Goal: Task Accomplishment & Management: Use online tool/utility

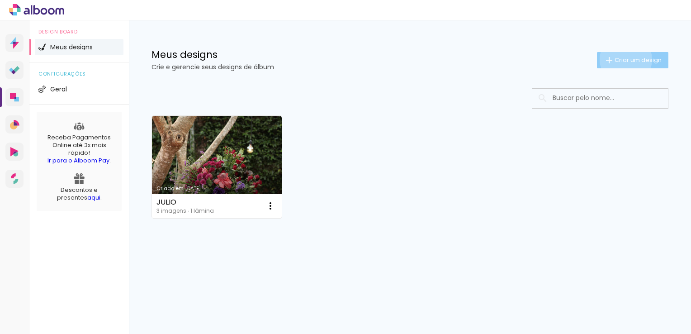
click at [624, 59] on span "Criar um design" at bounding box center [637, 60] width 47 height 6
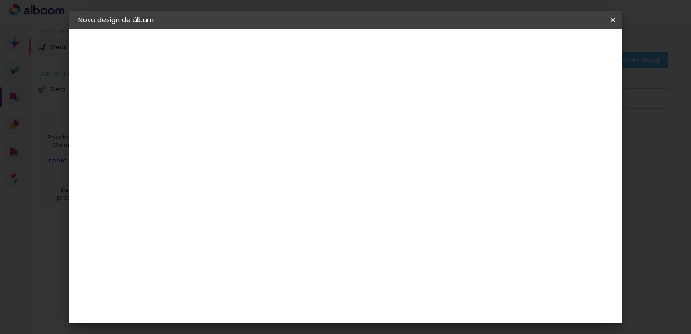
click at [226, 115] on input at bounding box center [226, 121] width 0 height 14
type input "Laiara E dudu"
type paper-input "Laiara E dudu"
click at [128, 99] on div "2. Especificações Fornecedor Escolhendo fornecedor... Modelo Escolhendo modelo.…" at bounding box center [127, 114] width 99 height 54
click at [128, 97] on div "2. Especificações" at bounding box center [127, 92] width 99 height 11
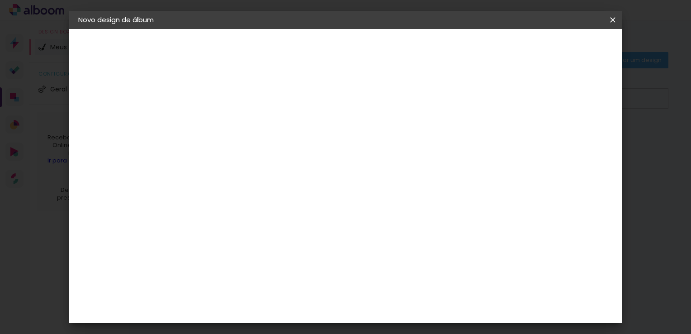
click at [110, 132] on iron-pages "Modelo Escolhendo modelo... Tamanho livre" at bounding box center [127, 132] width 99 height 18
click at [94, 46] on div "1. Informações" at bounding box center [127, 47] width 99 height 11
click at [319, 54] on paper-button "Avançar" at bounding box center [296, 47] width 44 height 15
click at [0, 0] on slot "Tamanho Livre" at bounding box center [0, 0] width 0 height 0
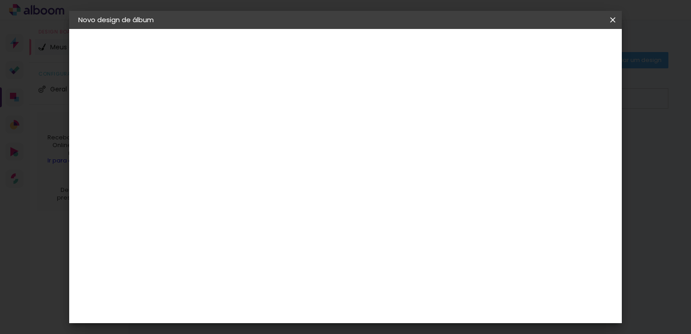
click at [0, 0] on slot "Tamanho Livre" at bounding box center [0, 0] width 0 height 0
click at [295, 167] on input at bounding box center [248, 171] width 91 height 11
click at [268, 148] on input "Brasil" at bounding box center [245, 144] width 84 height 11
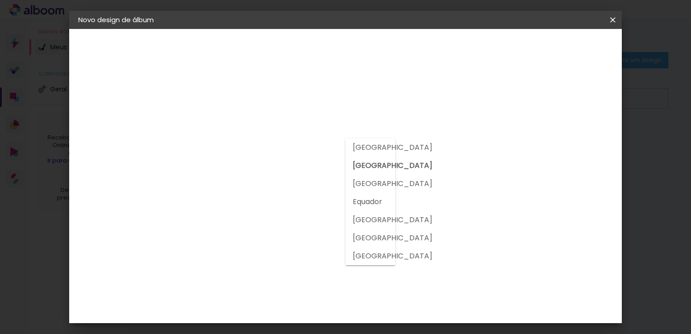
click at [268, 148] on input "Brasil" at bounding box center [245, 144] width 84 height 11
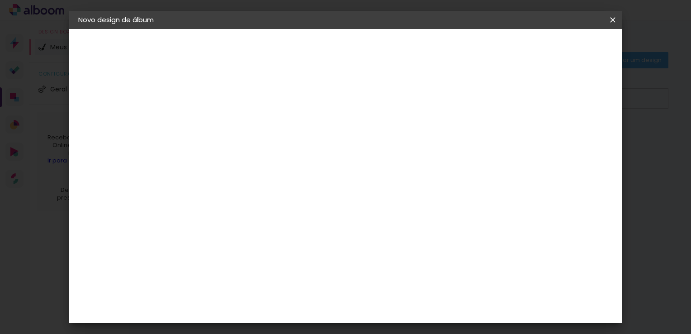
scroll to position [859, 0]
click at [247, 239] on div "Fotolab Álbuns" at bounding box center [234, 246] width 28 height 14
click at [0, 0] on slot "Tamanho Livre" at bounding box center [0, 0] width 0 height 0
click at [395, 127] on div at bounding box center [351, 122] width 87 height 12
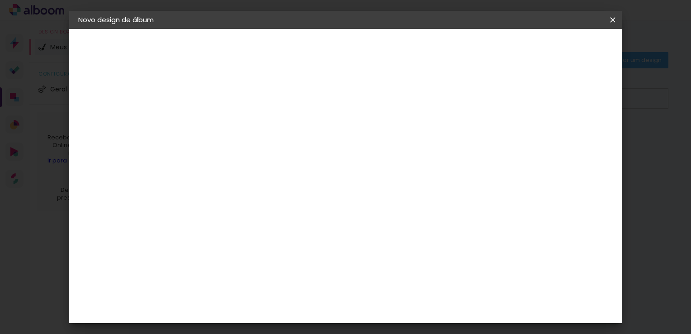
click at [384, 183] on div "Sugerir uma encadernadora" at bounding box center [356, 188] width 56 height 14
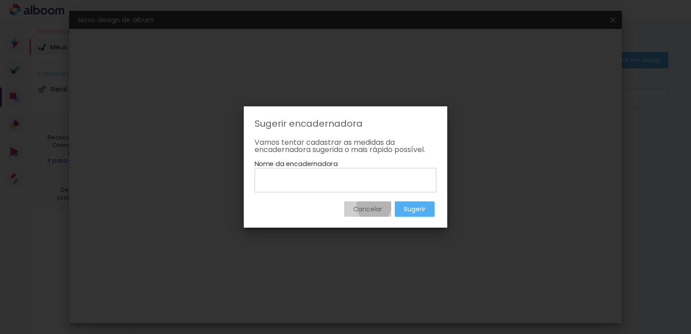
click at [0, 0] on slot "Cancelar" at bounding box center [0, 0] width 0 height 0
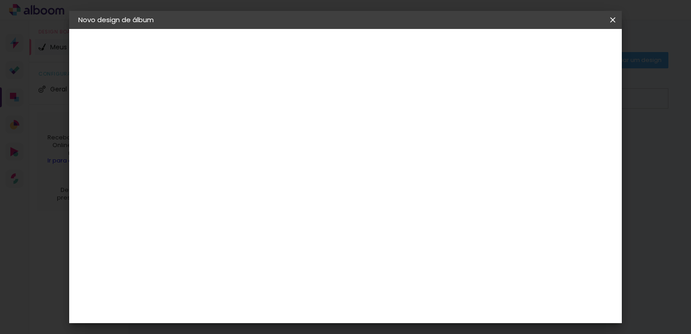
scroll to position [45, 0]
click at [247, 138] on div "3" at bounding box center [249, 143] width 98 height 12
click at [247, 127] on input at bounding box center [248, 126] width 91 height 11
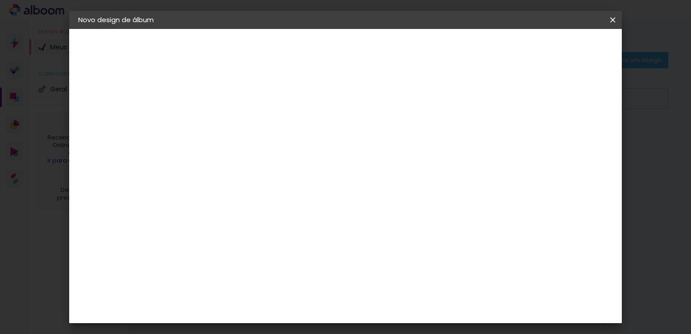
scroll to position [0, 0]
click at [0, 0] on slot "Tamanho Livre" at bounding box center [0, 0] width 0 height 0
click at [395, 42] on paper-button "Avançar" at bounding box center [373, 47] width 44 height 15
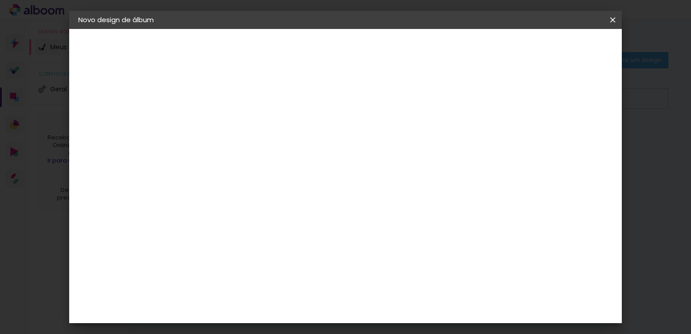
click at [342, 93] on div "30 cm" at bounding box center [321, 96] width 160 height 23
type input "4"
type paper-input "4"
click at [574, 95] on input "4" at bounding box center [566, 92] width 16 height 14
type input "5"
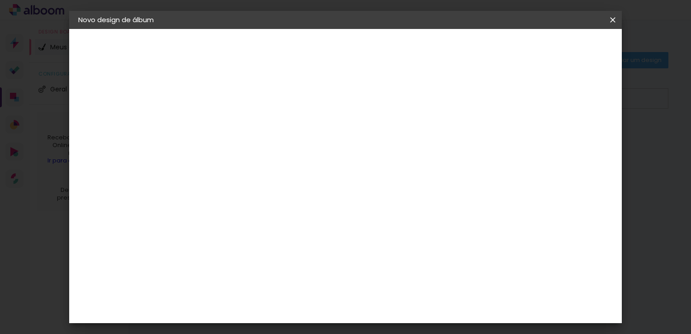
type paper-input "5"
click at [571, 132] on input "5" at bounding box center [568, 137] width 16 height 14
click at [572, 106] on div "30 cm cm cm mm A maioria das encadernadoras sugere 5mm de sangria." at bounding box center [383, 105] width 392 height 72
click at [566, 97] on div "30 cm cm cm mm A maioria das encadernadoras sugere 5mm de sangria." at bounding box center [383, 105] width 392 height 72
type input "6"
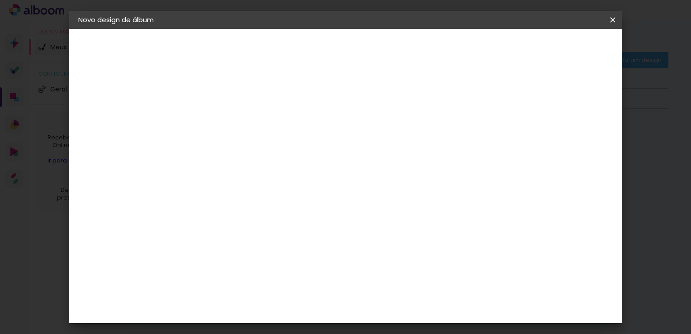
type paper-input "6"
click at [571, 135] on input "6" at bounding box center [566, 137] width 16 height 14
type input "5"
type paper-input "5"
click at [570, 139] on input "5" at bounding box center [565, 137] width 16 height 14
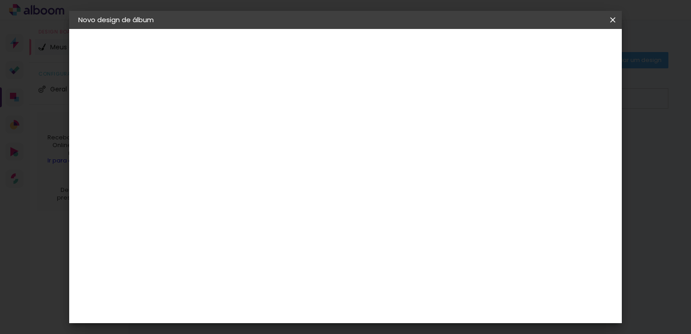
type input "4"
type paper-input "4"
click at [570, 139] on input "4" at bounding box center [566, 137] width 16 height 14
type input "3"
type paper-input "3"
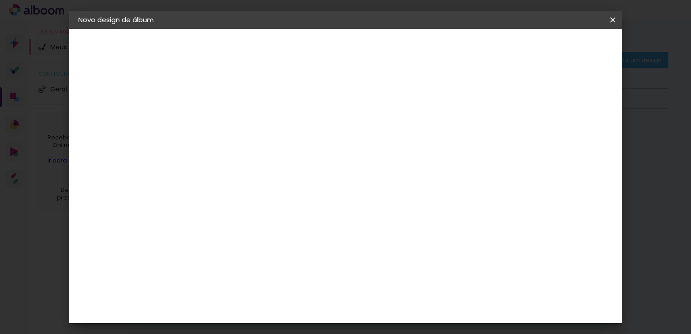
click at [570, 139] on input "3" at bounding box center [569, 137] width 16 height 14
type input "4"
type paper-input "4"
click at [571, 132] on input "4" at bounding box center [568, 137] width 16 height 14
type input "5"
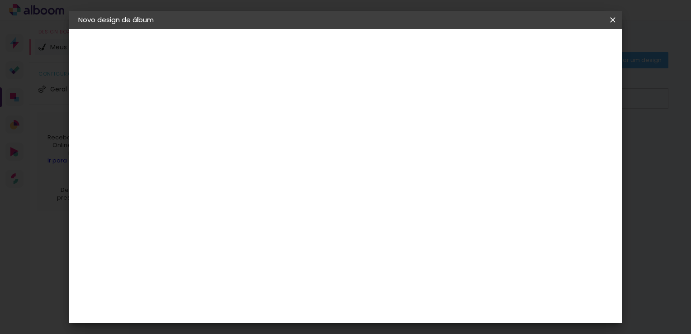
type paper-input "5"
click at [571, 132] on input "5" at bounding box center [568, 137] width 16 height 14
type input "6"
type paper-input "6"
click at [571, 132] on input "6" at bounding box center [566, 137] width 16 height 14
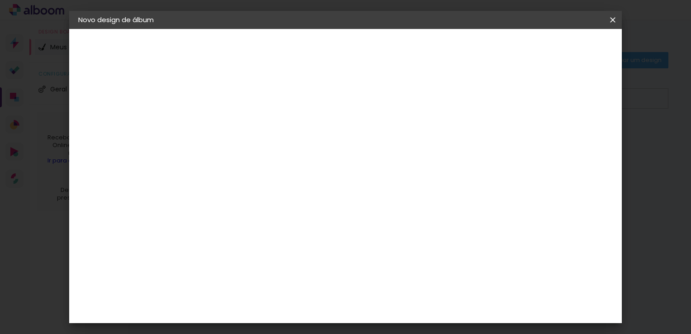
type input "7"
type paper-input "7"
click at [571, 132] on input "7" at bounding box center [565, 137] width 16 height 14
type input "8"
type paper-input "8"
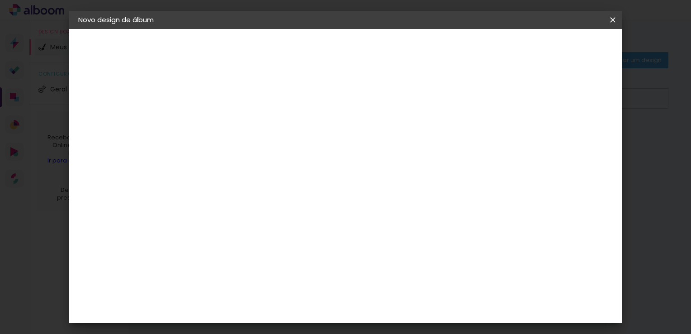
click at [571, 132] on input "8" at bounding box center [565, 137] width 16 height 14
click at [571, 132] on div "mm" at bounding box center [578, 137] width 14 height 14
click at [568, 133] on input "8" at bounding box center [563, 137] width 16 height 14
type input "9"
type paper-input "9"
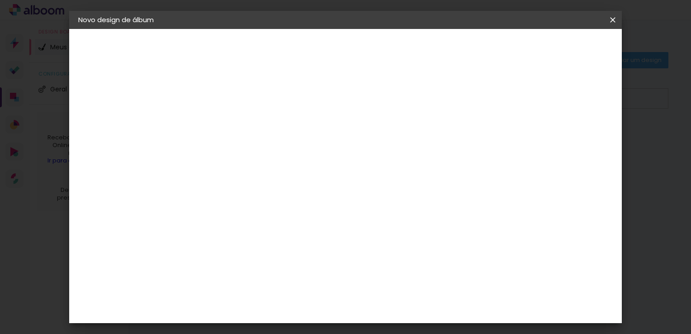
click at [568, 133] on input "9" at bounding box center [563, 137] width 16 height 14
type input "10"
type paper-input "10"
click at [568, 133] on input "10" at bounding box center [562, 137] width 16 height 14
type input "11"
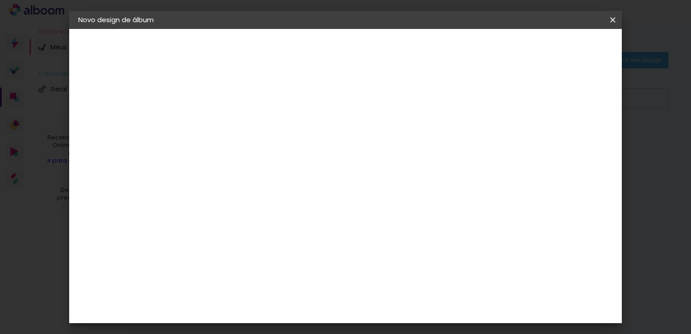
type paper-input "11"
click at [568, 133] on input "11" at bounding box center [561, 137] width 16 height 14
click at [568, 133] on div "mm" at bounding box center [575, 137] width 14 height 14
click at [568, 133] on div "11" at bounding box center [567, 137] width 30 height 14
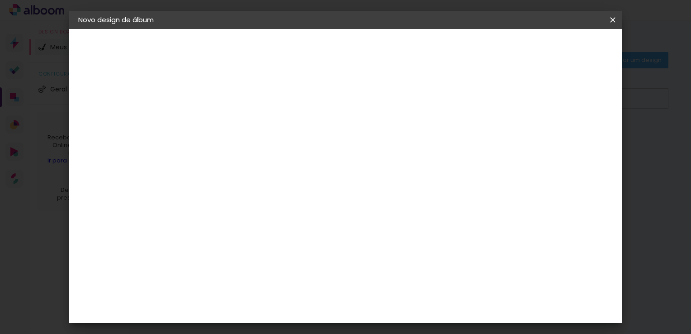
type input "10"
type paper-input "10"
click at [565, 140] on input "10" at bounding box center [560, 137] width 16 height 14
type input "9"
type paper-input "9"
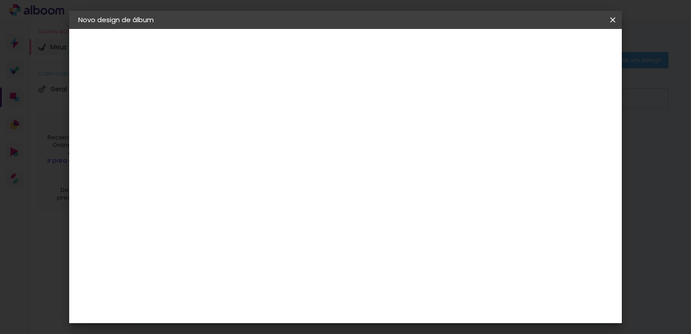
click at [565, 140] on input "9" at bounding box center [561, 137] width 16 height 14
type input "8"
type paper-input "8"
click at [565, 140] on input "8" at bounding box center [563, 137] width 16 height 14
type input "7"
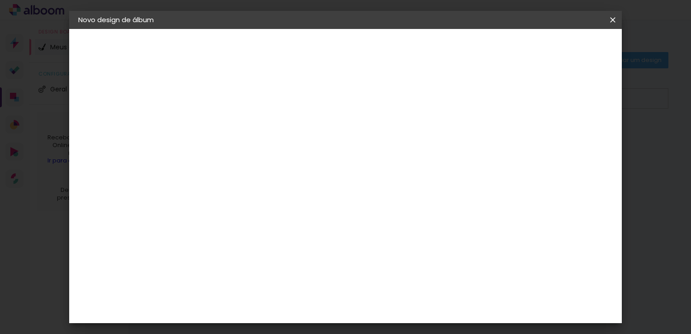
type paper-input "7"
click at [565, 140] on input "7" at bounding box center [563, 137] width 16 height 14
click at [565, 140] on input "7" at bounding box center [565, 137] width 16 height 14
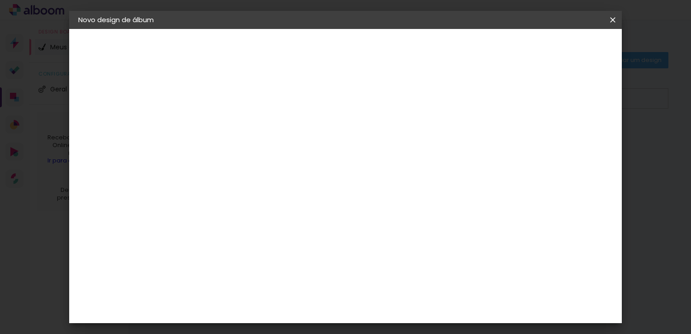
click at [565, 140] on input "7" at bounding box center [565, 137] width 16 height 14
type input "6"
type paper-input "6"
click at [567, 139] on input "6" at bounding box center [565, 137] width 16 height 14
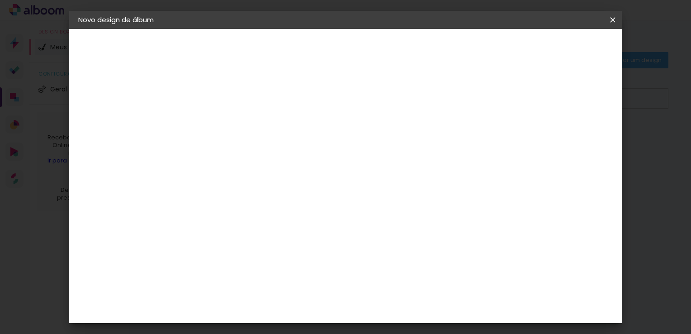
type input "5"
type paper-input "5"
click at [567, 139] on input "5" at bounding box center [565, 137] width 16 height 14
type input "4"
type paper-input "4"
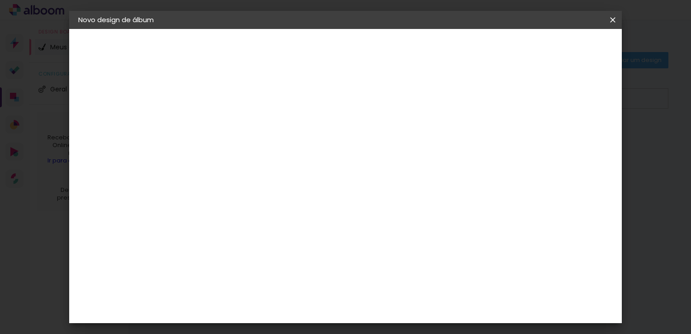
click at [567, 139] on input "4" at bounding box center [568, 137] width 16 height 14
type input "5"
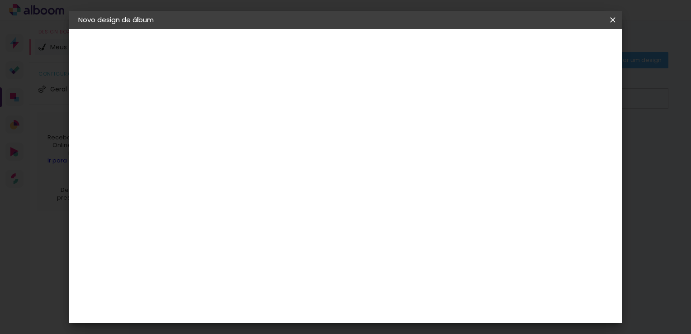
type paper-input "5"
click at [571, 131] on input "5" at bounding box center [566, 137] width 16 height 14
click at [490, 100] on div "30 cm cm cm mm A maioria das encadernadoras sugere 5mm de sangria." at bounding box center [383, 105] width 392 height 72
click at [311, 143] on span "30" at bounding box center [315, 142] width 15 height 14
click at [332, 143] on span "cm" at bounding box center [328, 142] width 11 height 14
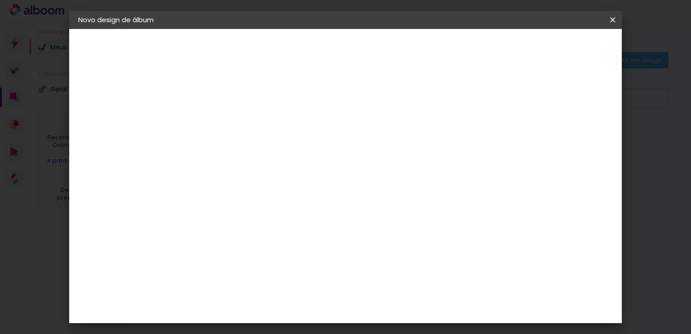
click at [336, 142] on div "30 cm" at bounding box center [321, 141] width 160 height 23
click at [0, 0] on slot "Voltar" at bounding box center [0, 0] width 0 height 0
click at [395, 133] on paper-item "Tamanho Livre" at bounding box center [351, 137] width 87 height 20
click at [395, 42] on paper-button "Avançar" at bounding box center [373, 47] width 44 height 15
click at [336, 144] on div "30 cm" at bounding box center [321, 141] width 160 height 23
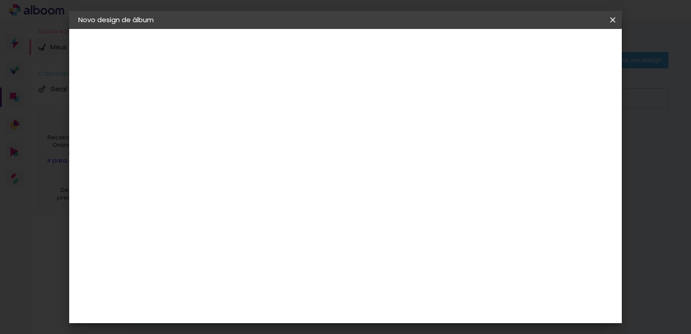
click at [194, 247] on input "30" at bounding box center [198, 248] width 24 height 14
click at [311, 139] on span "30" at bounding box center [315, 142] width 15 height 14
click at [207, 244] on input "30" at bounding box center [198, 248] width 24 height 14
type input "3"
type input "24"
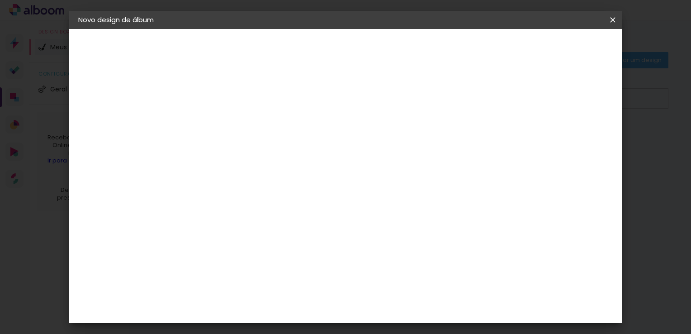
type paper-input "24"
drag, startPoint x: 378, startPoint y: 204, endPoint x: 389, endPoint y: 239, distance: 37.0
click at [389, 239] on quentale-layouter at bounding box center [383, 186] width 320 height 127
click at [227, 142] on div "30 cm cm cm mm A maioria das encadernadoras sugere 5mm de sangria." at bounding box center [383, 105] width 392 height 72
click at [331, 146] on span "cm" at bounding box center [328, 142] width 11 height 14
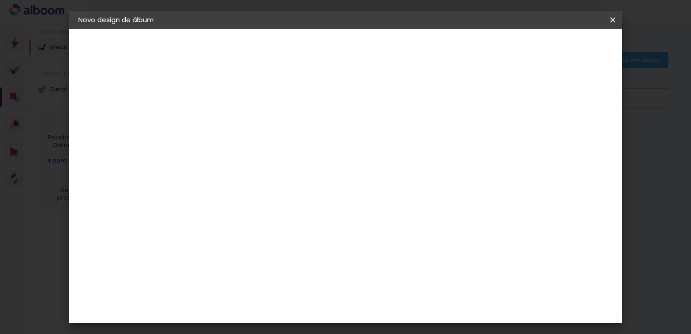
type input "6"
type paper-input "6"
click at [571, 132] on input "6" at bounding box center [565, 137] width 16 height 14
type input "5"
type paper-input "5"
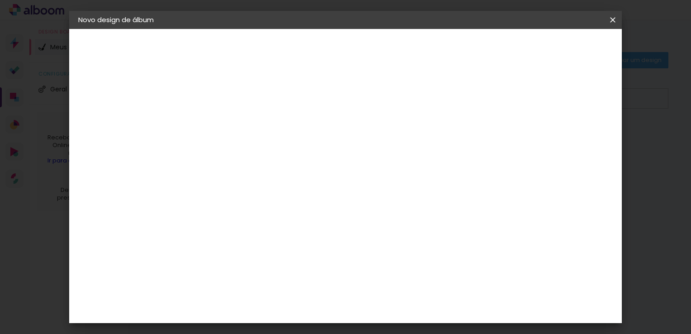
click at [571, 138] on input "5" at bounding box center [566, 137] width 16 height 14
type input "6"
type paper-input "6"
click at [571, 133] on input "6" at bounding box center [566, 137] width 16 height 14
type input "5"
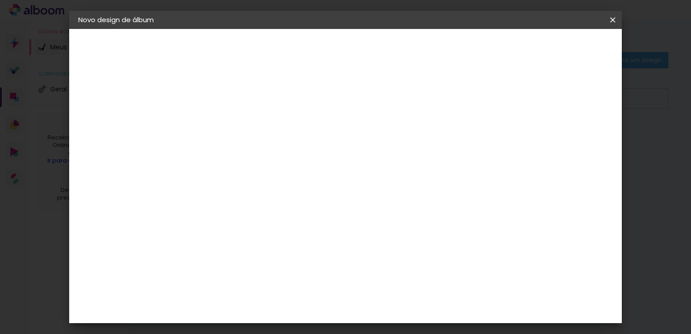
type paper-input "5"
click at [570, 140] on input "5" at bounding box center [566, 137] width 16 height 14
click at [556, 51] on span "Iniciar design" at bounding box center [535, 48] width 41 height 6
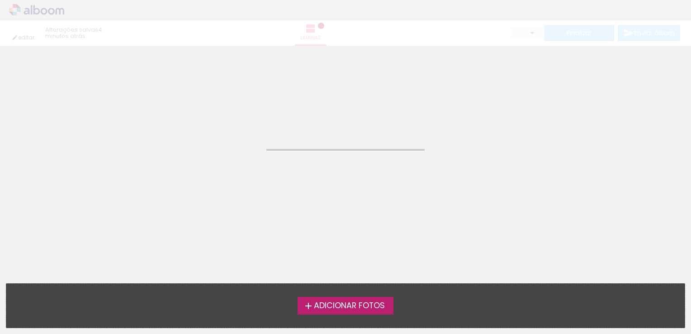
click at [297, 132] on neon-animatable "Confirmar Cancelar" at bounding box center [345, 92] width 691 height 92
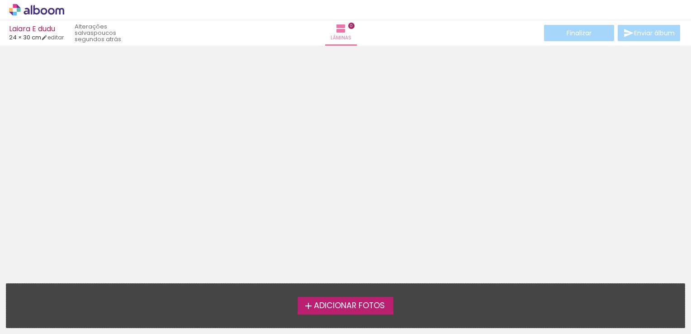
click at [316, 127] on div at bounding box center [345, 161] width 691 height 225
click at [356, 297] on label "Adicionar Fotos" at bounding box center [345, 305] width 96 height 17
click at [0, 0] on input "file" at bounding box center [0, 0] width 0 height 0
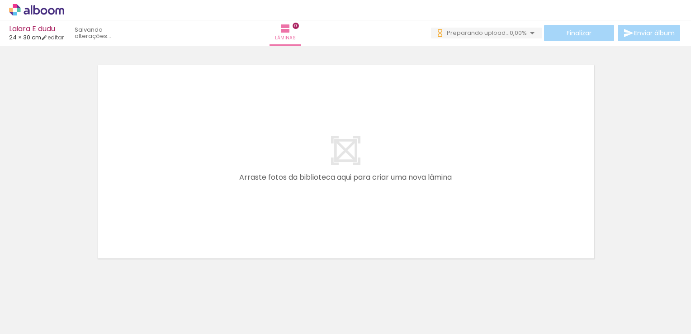
scroll to position [0, 1158]
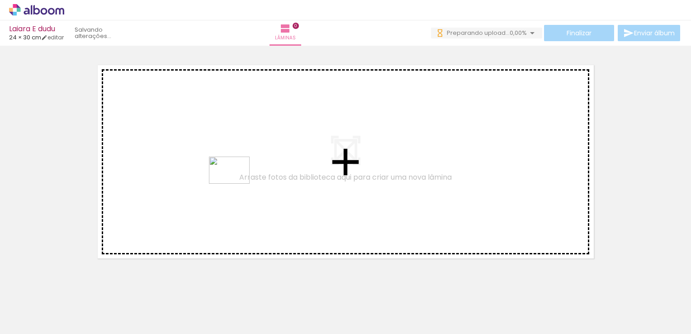
drag, startPoint x: 306, startPoint y: 306, endPoint x: 236, endPoint y: 184, distance: 140.5
click at [236, 184] on quentale-workspace at bounding box center [345, 167] width 691 height 334
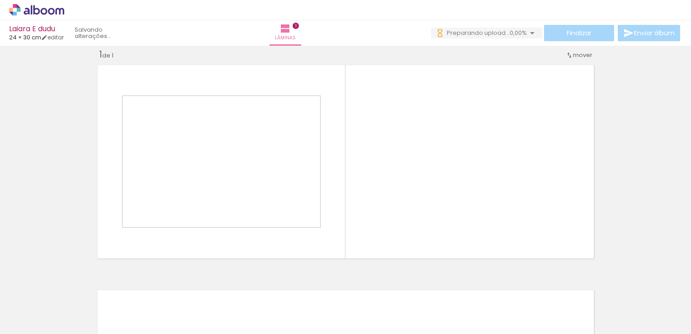
scroll to position [11, 0]
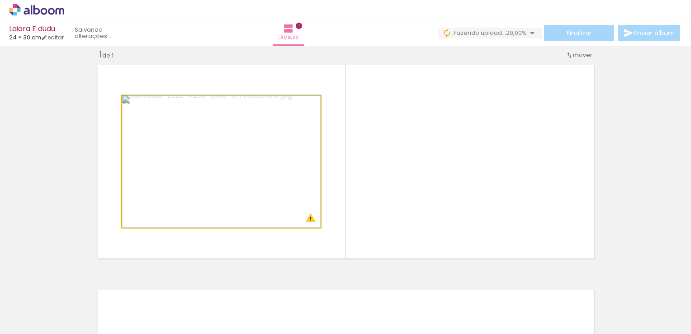
click at [278, 133] on quentale-photo at bounding box center [221, 161] width 198 height 132
click at [252, 203] on quentale-photo at bounding box center [221, 161] width 198 height 132
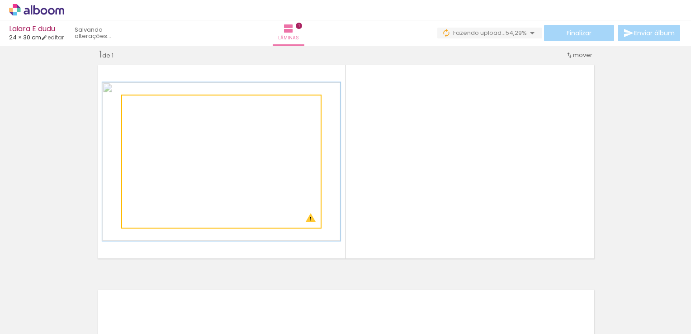
drag, startPoint x: 138, startPoint y: 104, endPoint x: 144, endPoint y: 104, distance: 6.3
click at [145, 104] on div at bounding box center [149, 105] width 8 height 8
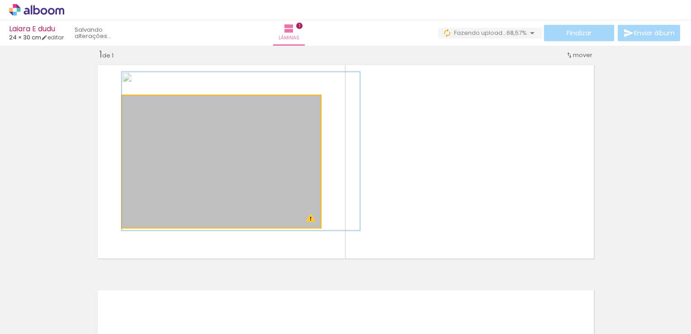
drag, startPoint x: 166, startPoint y: 158, endPoint x: 220, endPoint y: 147, distance: 54.8
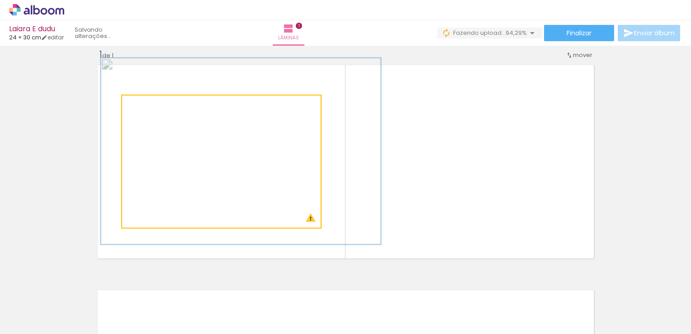
drag, startPoint x: 146, startPoint y: 105, endPoint x: 154, endPoint y: 105, distance: 7.2
type paper-slider "141"
click at [154, 105] on div at bounding box center [157, 105] width 8 height 8
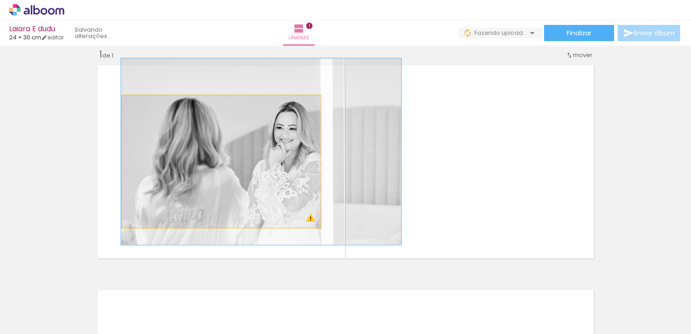
drag, startPoint x: 197, startPoint y: 155, endPoint x: 217, endPoint y: 155, distance: 20.3
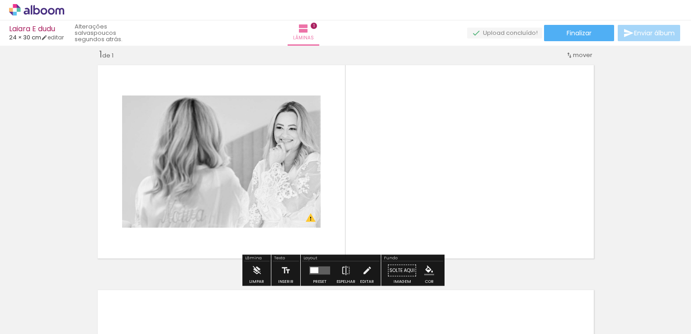
click at [422, 50] on div "Inserir lâmina 1 de 1 O Designbox precisará aumentar a sua imagem em 245% para …" at bounding box center [345, 263] width 691 height 450
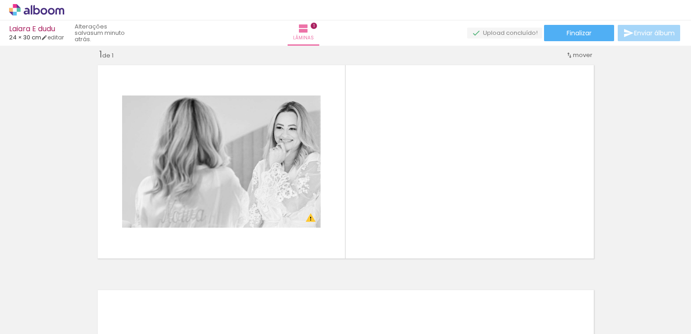
scroll to position [0, 0]
click at [300, 303] on div at bounding box center [293, 303] width 30 height 45
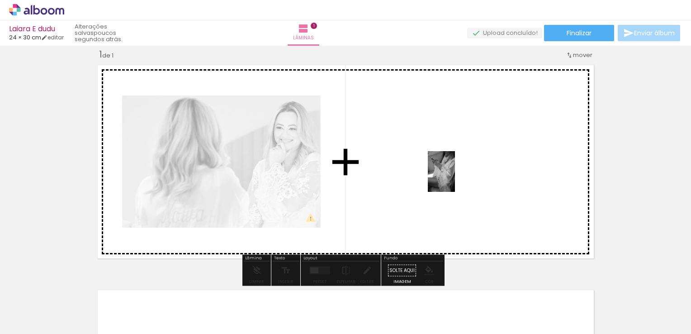
drag, startPoint x: 295, startPoint y: 301, endPoint x: 455, endPoint y: 178, distance: 202.2
click at [455, 178] on quentale-workspace at bounding box center [345, 167] width 691 height 334
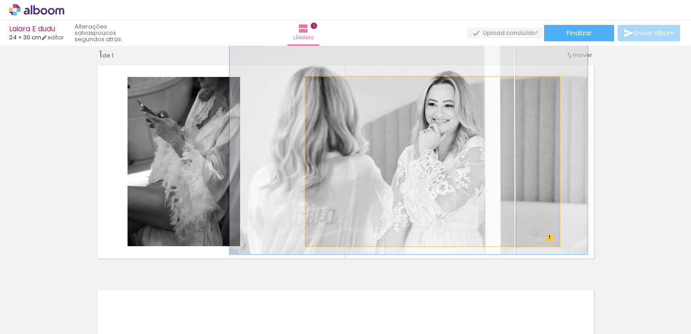
drag, startPoint x: 455, startPoint y: 178, endPoint x: 381, endPoint y: 164, distance: 75.9
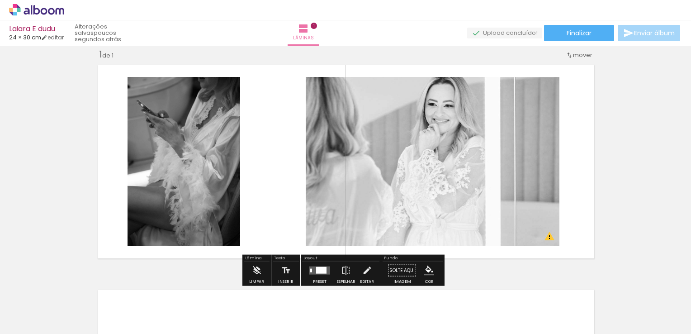
click at [573, 55] on span "mover" at bounding box center [582, 55] width 19 height 9
click at [626, 143] on div "Inserir lâmina 1 de 1 O Designbox precisará aumentar a sua imagem em 314% para …" at bounding box center [345, 263] width 691 height 450
click at [310, 267] on quentale-layouter at bounding box center [319, 270] width 21 height 8
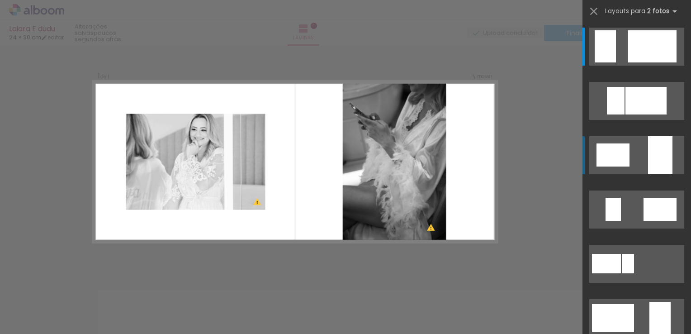
click at [624, 158] on div at bounding box center [612, 154] width 33 height 23
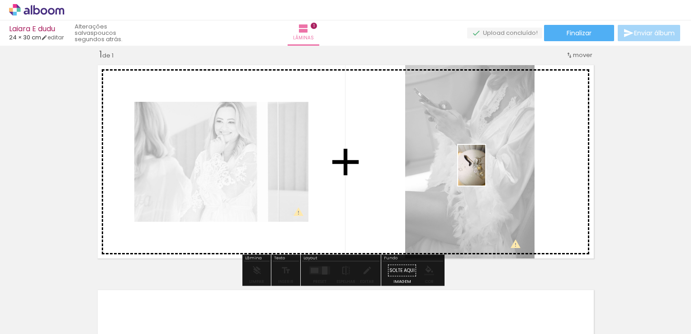
drag, startPoint x: 141, startPoint y: 310, endPoint x: 485, endPoint y: 172, distance: 370.6
click at [485, 172] on quentale-workspace at bounding box center [345, 167] width 691 height 334
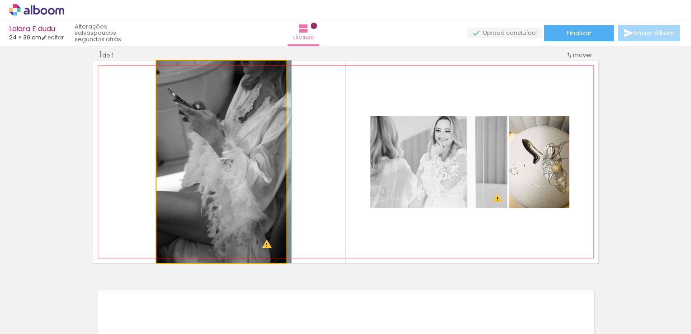
drag, startPoint x: 179, startPoint y: 166, endPoint x: 224, endPoint y: 167, distance: 44.8
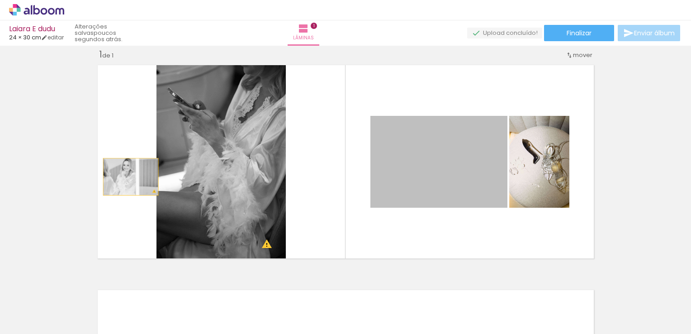
drag, startPoint x: 412, startPoint y: 175, endPoint x: 127, endPoint y: 176, distance: 284.8
click at [127, 176] on quentale-layouter at bounding box center [345, 162] width 505 height 202
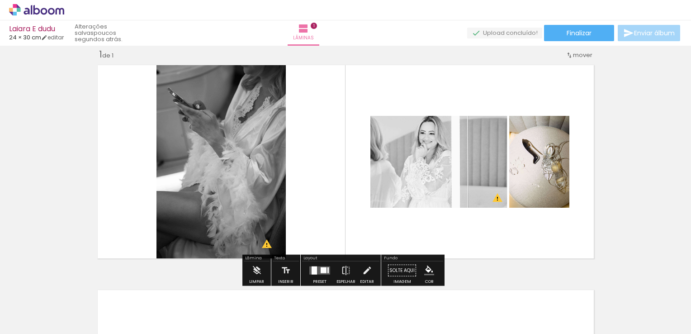
click at [581, 54] on span "mover" at bounding box center [582, 55] width 19 height 9
click at [553, 53] on span "Posição atual:" at bounding box center [548, 53] width 41 height 15
click at [645, 101] on div "Inserir lâmina 1 de 1 O Designbox precisará aumentar a sua imagem em 171% para …" at bounding box center [345, 263] width 691 height 450
click at [579, 57] on span "mover" at bounding box center [582, 55] width 19 height 9
click at [564, 53] on span "Posição atual:" at bounding box center [548, 53] width 41 height 15
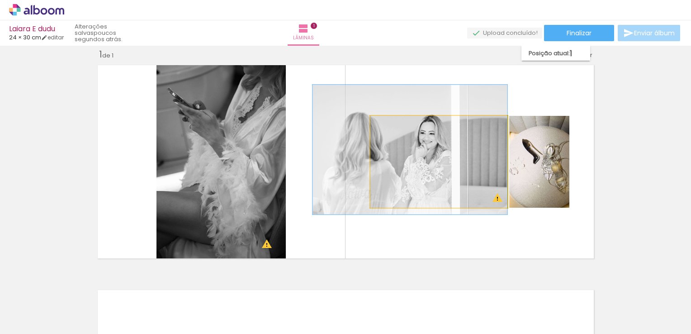
click at [391, 181] on quentale-photo at bounding box center [438, 162] width 137 height 92
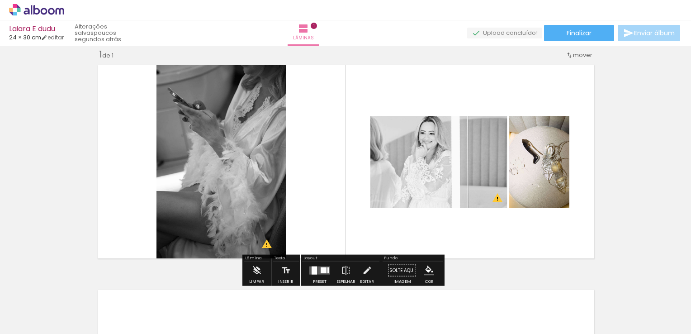
click at [423, 240] on quentale-layouter at bounding box center [345, 162] width 505 height 202
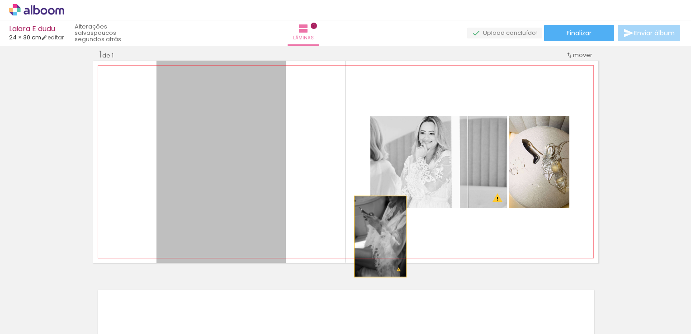
drag, startPoint x: 245, startPoint y: 228, endPoint x: 377, endPoint y: 235, distance: 133.1
click at [377, 236] on quentale-layouter at bounding box center [345, 162] width 505 height 202
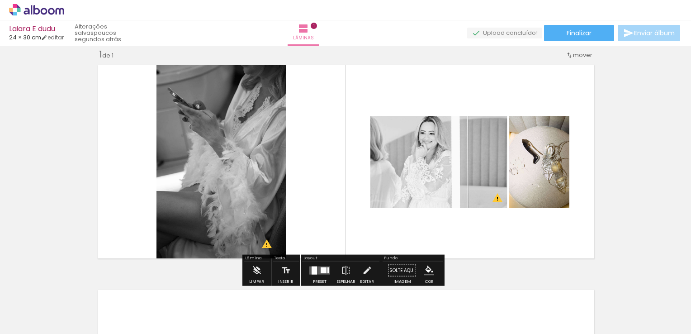
click at [460, 246] on quentale-layouter at bounding box center [345, 162] width 505 height 202
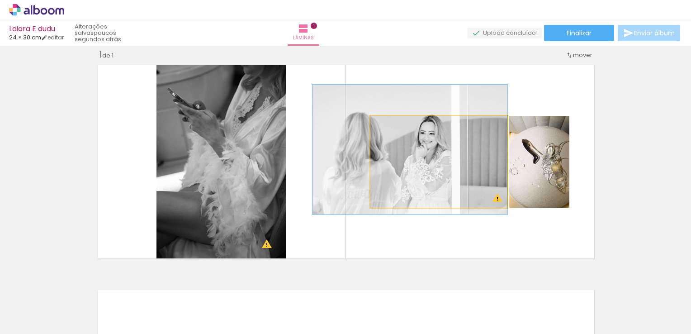
click at [403, 179] on quentale-photo at bounding box center [438, 162] width 137 height 92
click at [407, 186] on quentale-photo at bounding box center [438, 162] width 137 height 92
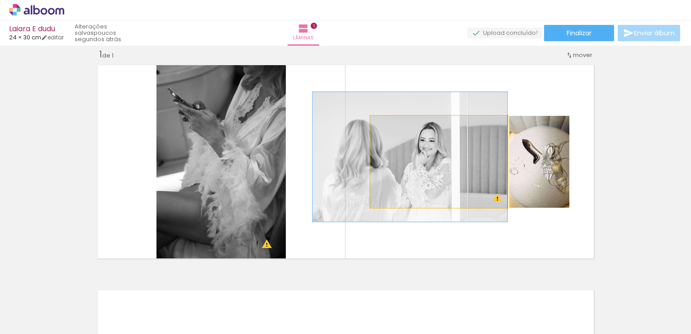
drag, startPoint x: 407, startPoint y: 184, endPoint x: 400, endPoint y: 191, distance: 10.2
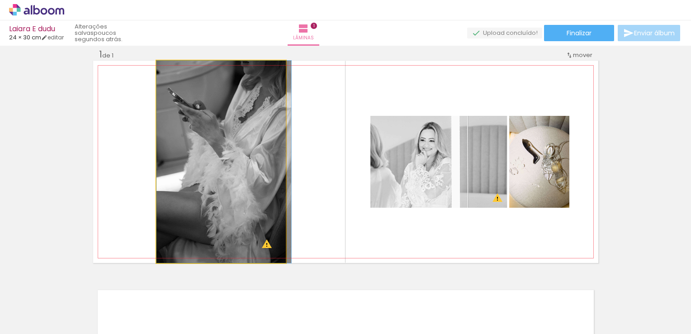
drag, startPoint x: 222, startPoint y: 153, endPoint x: 253, endPoint y: 131, distance: 38.2
drag, startPoint x: 227, startPoint y: 129, endPoint x: 227, endPoint y: 141, distance: 11.8
click at [175, 75] on div at bounding box center [177, 70] width 14 height 14
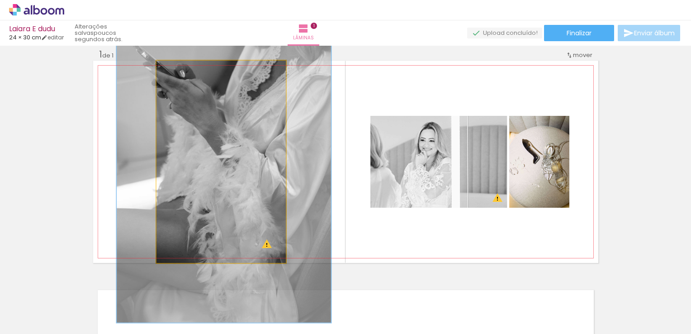
drag, startPoint x: 173, startPoint y: 70, endPoint x: 191, endPoint y: 73, distance: 18.9
click at [192, 73] on div at bounding box center [196, 70] width 8 height 8
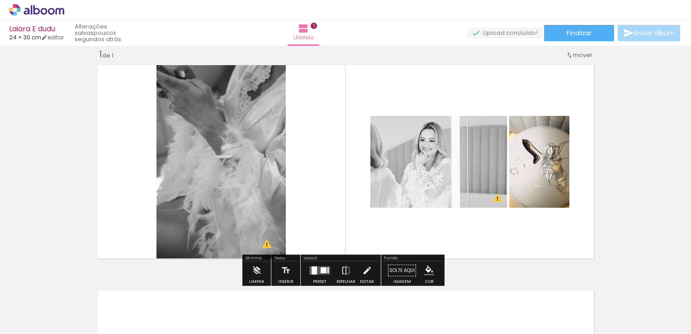
click at [19, 112] on div "Inserir lâmina 1 de 1 O Designbox precisará aumentar a sua imagem em 171% para …" at bounding box center [345, 263] width 691 height 450
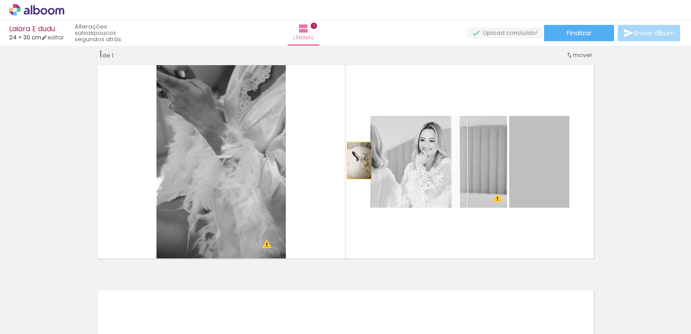
drag, startPoint x: 521, startPoint y: 170, endPoint x: 355, endPoint y: 160, distance: 165.7
click at [355, 160] on quentale-layouter at bounding box center [345, 162] width 505 height 202
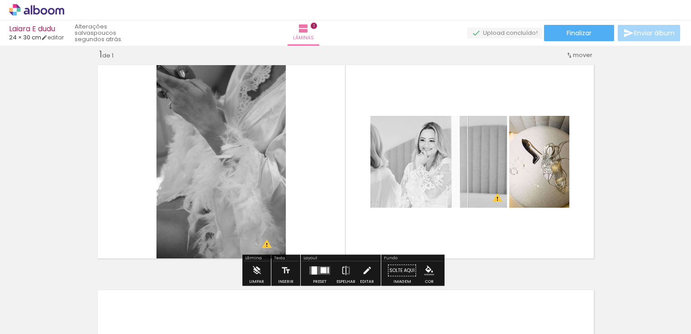
click at [411, 162] on quentale-photo at bounding box center [438, 162] width 137 height 92
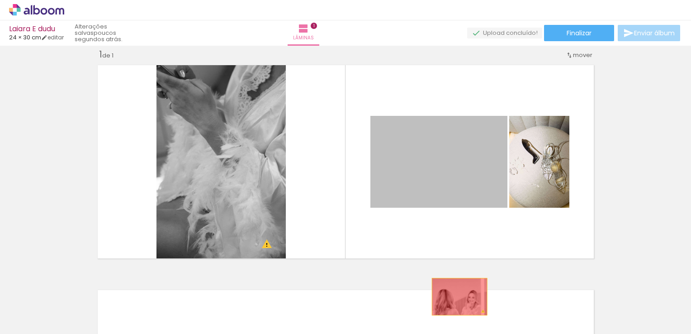
drag, startPoint x: 411, startPoint y: 162, endPoint x: 456, endPoint y: 296, distance: 141.5
click at [456, 296] on quentale-workspace at bounding box center [345, 167] width 691 height 334
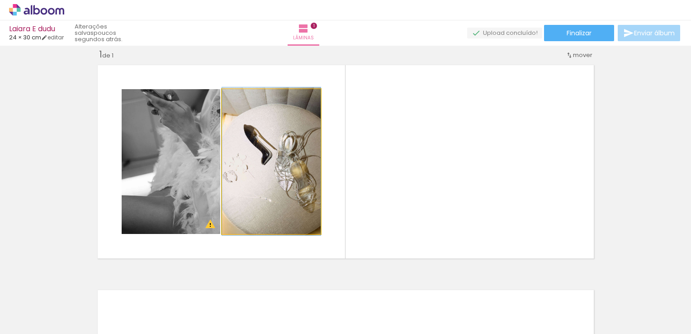
click at [278, 164] on quentale-photo at bounding box center [271, 161] width 99 height 145
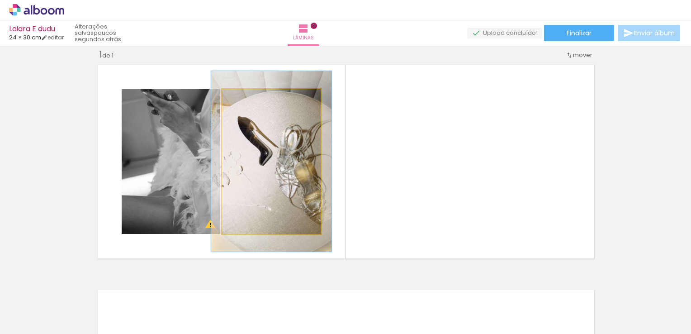
drag, startPoint x: 242, startPoint y: 99, endPoint x: 249, endPoint y: 98, distance: 6.8
click at [249, 98] on div at bounding box center [250, 98] width 14 height 14
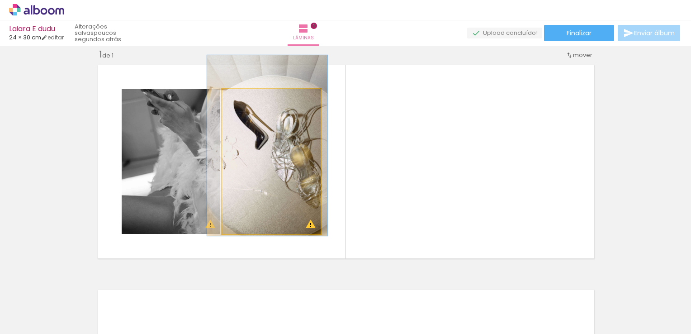
drag, startPoint x: 271, startPoint y: 166, endPoint x: 267, endPoint y: 150, distance: 16.3
click at [274, 158] on quentale-photo at bounding box center [271, 161] width 99 height 145
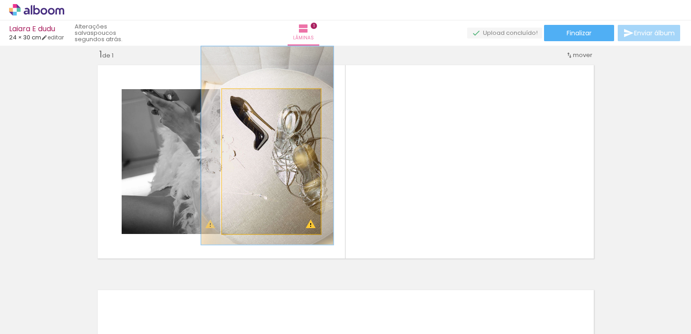
type paper-slider "134"
click at [251, 99] on div at bounding box center [255, 98] width 8 height 8
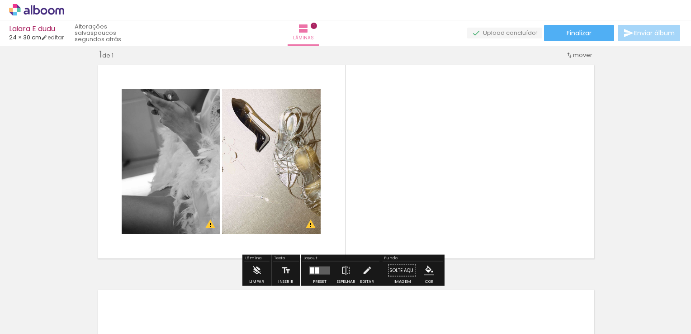
click at [27, 146] on div "Inserir lâmina 1 de 1 O Designbox precisará aumentar a sua imagem em 206% para …" at bounding box center [345, 263] width 691 height 450
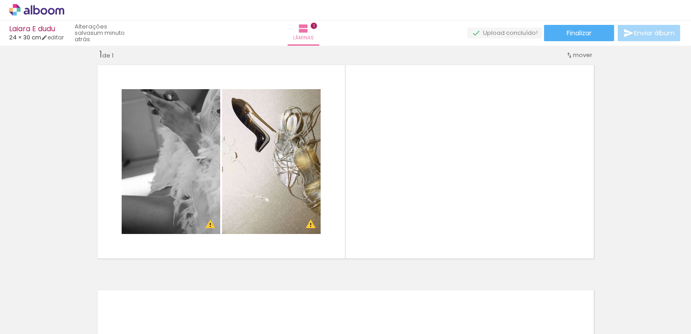
scroll to position [0, 286]
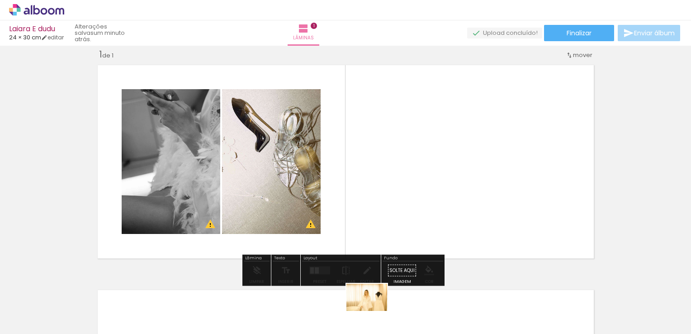
drag, startPoint x: 355, startPoint y: 308, endPoint x: 373, endPoint y: 311, distance: 18.7
click at [373, 311] on div at bounding box center [362, 303] width 45 height 30
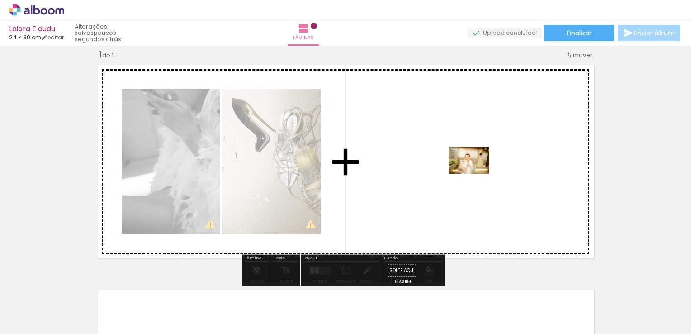
drag, startPoint x: 205, startPoint y: 307, endPoint x: 476, endPoint y: 174, distance: 301.5
click at [476, 174] on quentale-workspace at bounding box center [345, 167] width 691 height 334
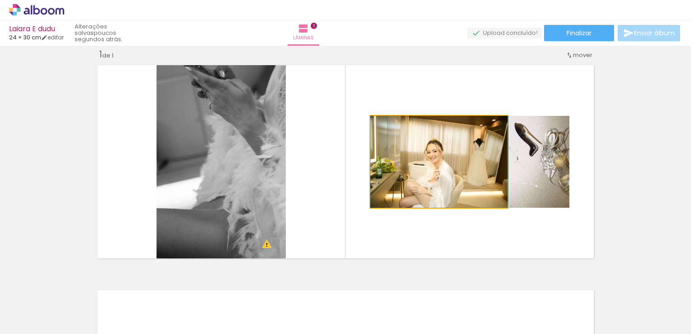
drag, startPoint x: 430, startPoint y: 168, endPoint x: 450, endPoint y: 153, distance: 24.6
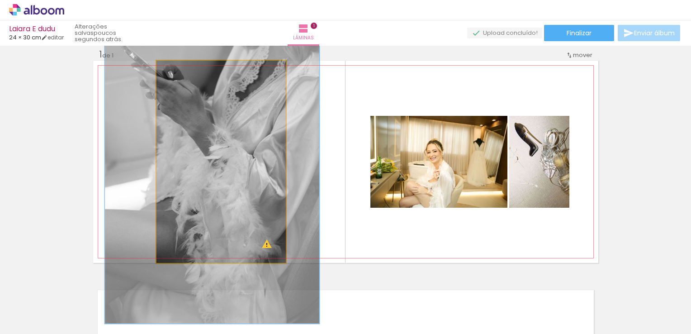
drag, startPoint x: 215, startPoint y: 153, endPoint x: 181, endPoint y: 150, distance: 33.6
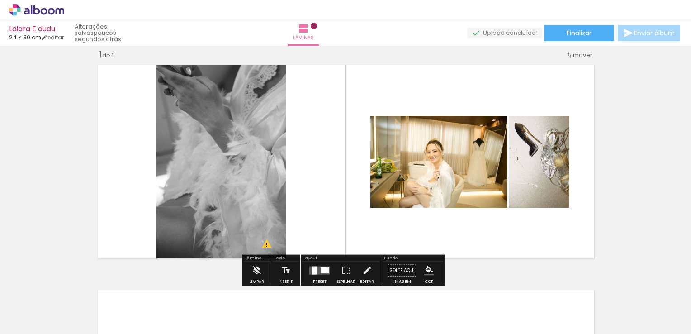
click at [567, 57] on iron-icon at bounding box center [569, 55] width 7 height 7
click at [642, 72] on div "Inserir lâmina 1 de 1 O Designbox precisará aumentar a sua imagem em 282% para …" at bounding box center [345, 263] width 691 height 450
click at [314, 40] on span "Lâminas" at bounding box center [303, 38] width 21 height 8
click at [585, 57] on span "mover" at bounding box center [582, 55] width 19 height 9
click at [316, 266] on quentale-layouter at bounding box center [319, 270] width 21 height 8
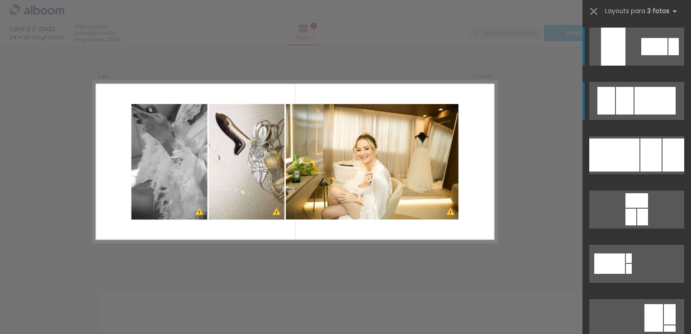
click at [617, 105] on div at bounding box center [625, 101] width 18 height 28
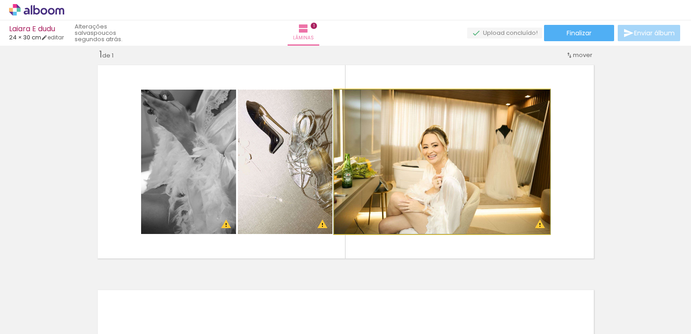
click at [448, 142] on quentale-photo at bounding box center [442, 162] width 216 height 144
drag, startPoint x: 448, startPoint y: 142, endPoint x: 467, endPoint y: 142, distance: 18.5
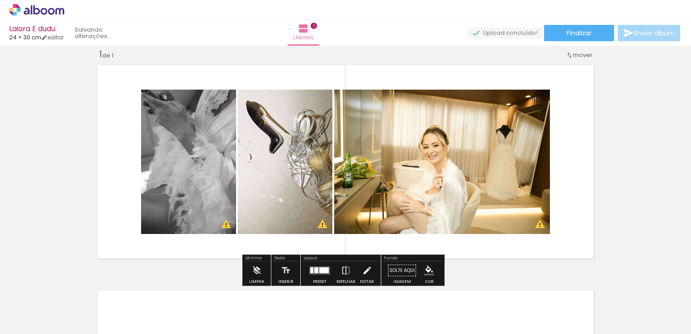
click at [427, 104] on div "Largura Cor" at bounding box center [426, 99] width 16 height 14
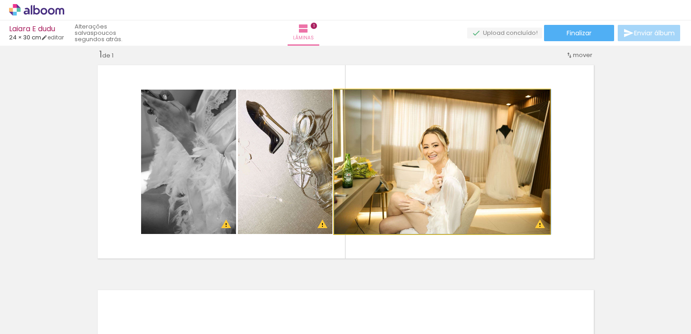
drag, startPoint x: 448, startPoint y: 160, endPoint x: 489, endPoint y: 160, distance: 41.1
drag, startPoint x: 369, startPoint y: 158, endPoint x: 452, endPoint y: 160, distance: 83.2
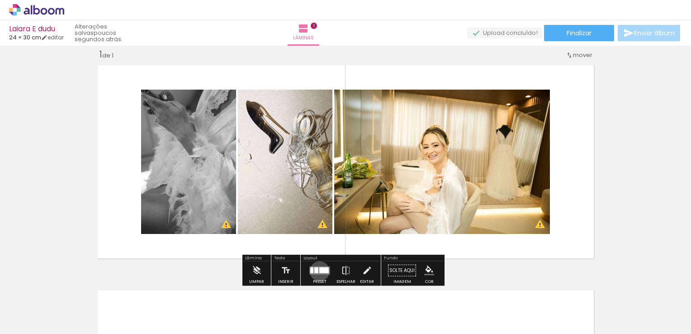
click at [319, 270] on div at bounding box center [323, 270] width 9 height 6
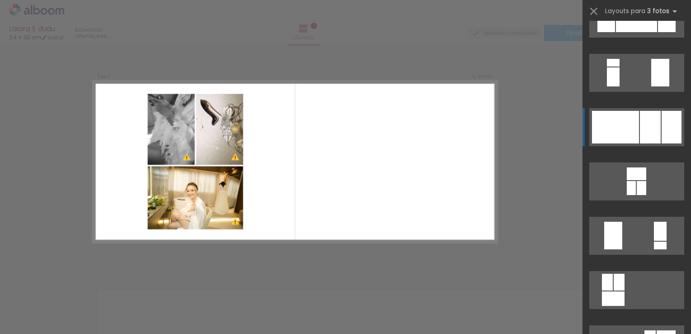
scroll to position [958, 0]
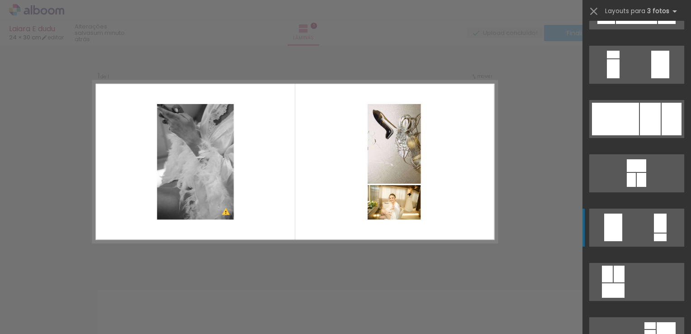
click at [609, 234] on div at bounding box center [613, 227] width 18 height 28
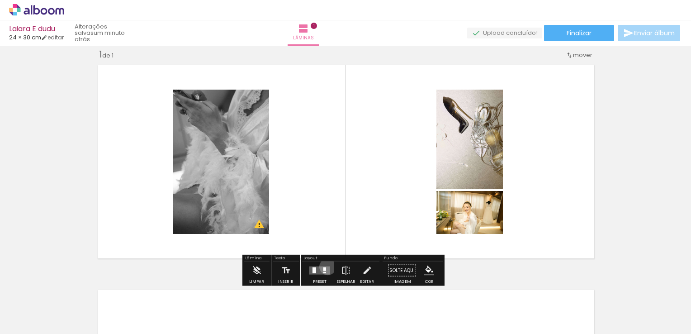
click at [326, 266] on quentale-layouter at bounding box center [319, 270] width 21 height 8
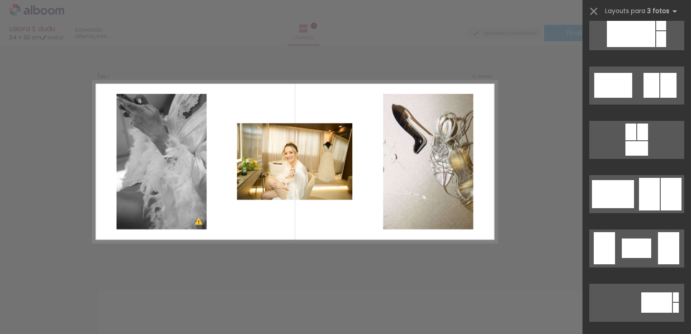
scroll to position [1320, 0]
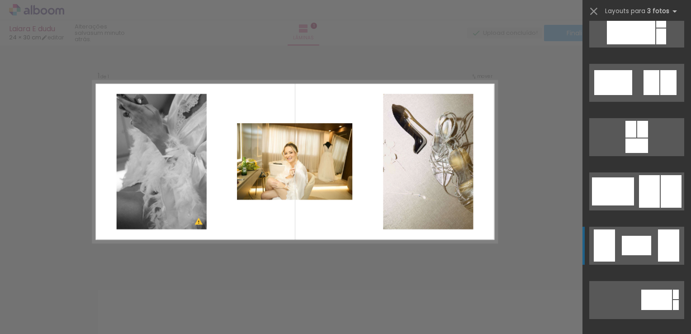
click at [622, 238] on div at bounding box center [636, 245] width 29 height 19
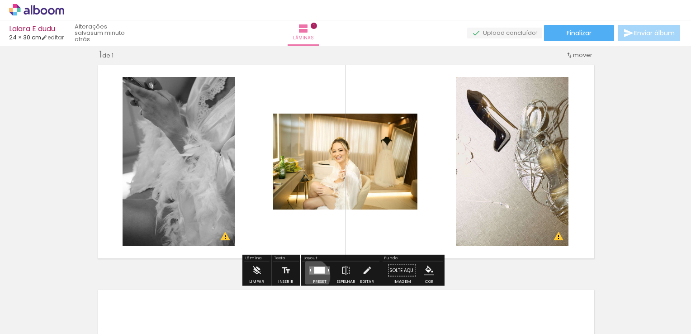
click at [310, 276] on div at bounding box center [319, 270] width 24 height 18
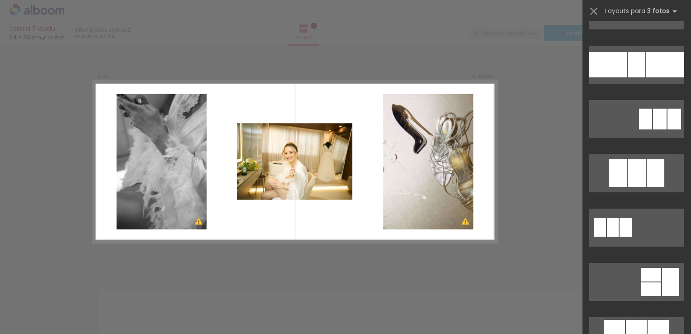
scroll to position [3825, 0]
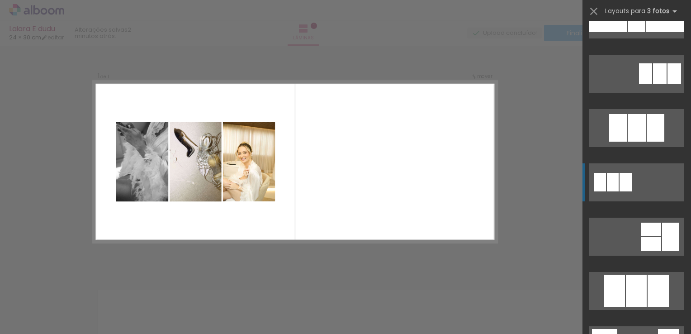
click at [619, 187] on div at bounding box center [625, 182] width 12 height 19
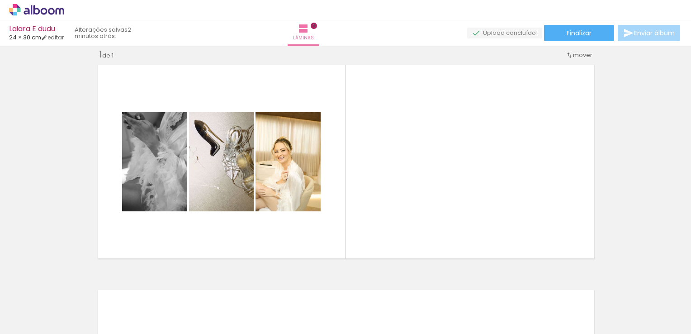
scroll to position [0, 797]
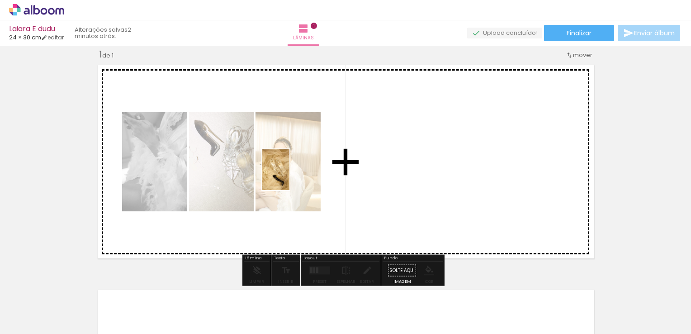
drag, startPoint x: 307, startPoint y: 312, endPoint x: 289, endPoint y: 176, distance: 136.8
click at [289, 176] on quentale-workspace at bounding box center [345, 167] width 691 height 334
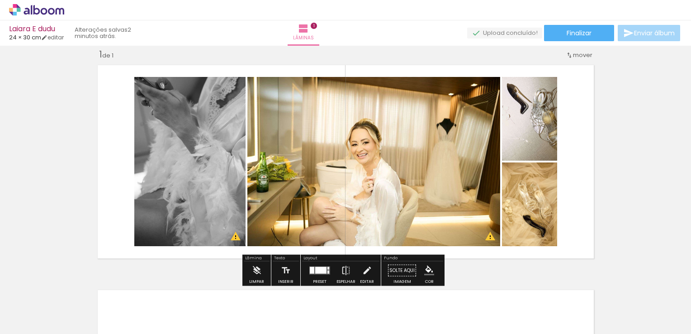
scroll to position [0, 1158]
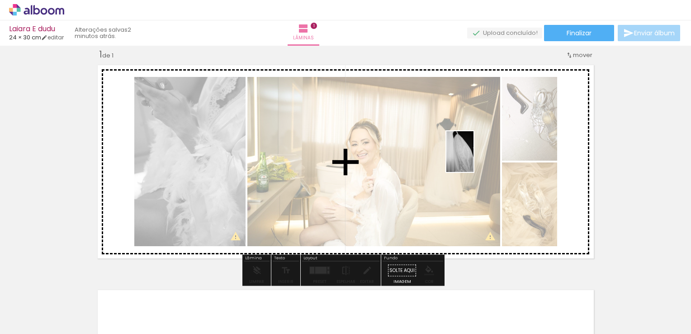
drag, startPoint x: 356, startPoint y: 305, endPoint x: 473, endPoint y: 158, distance: 187.9
click at [473, 158] on quentale-workspace at bounding box center [345, 167] width 691 height 334
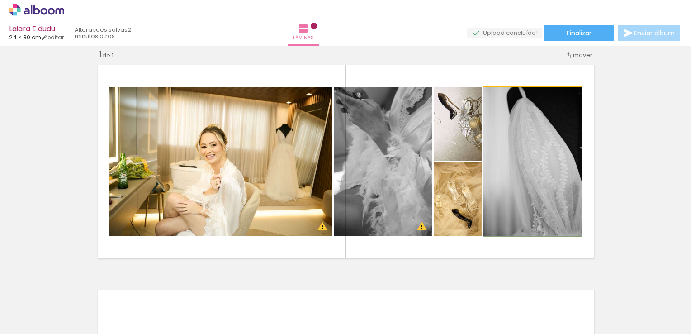
click at [516, 155] on quentale-photo at bounding box center [532, 161] width 98 height 149
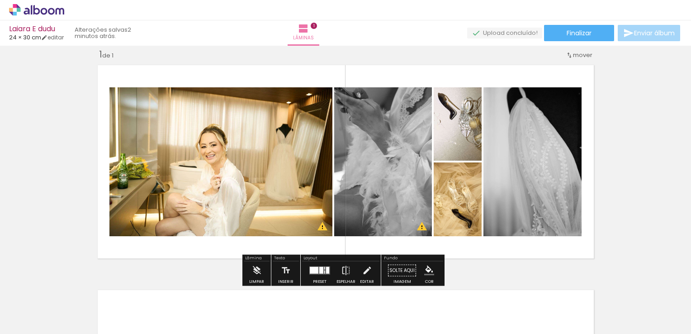
drag, startPoint x: 516, startPoint y: 155, endPoint x: 501, endPoint y: 142, distance: 19.3
click at [501, 142] on quentale-photo at bounding box center [532, 161] width 98 height 149
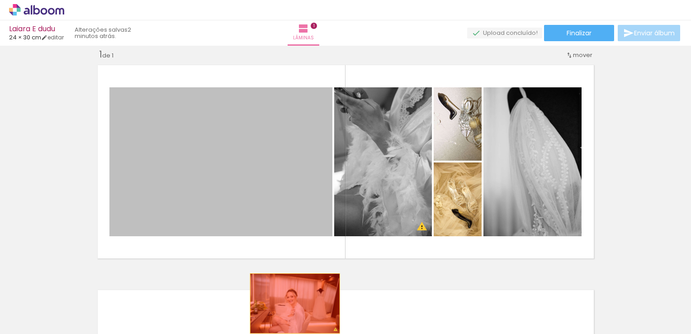
drag, startPoint x: 246, startPoint y: 164, endPoint x: 298, endPoint y: 314, distance: 158.3
click at [298, 314] on quentale-workspace at bounding box center [345, 167] width 691 height 334
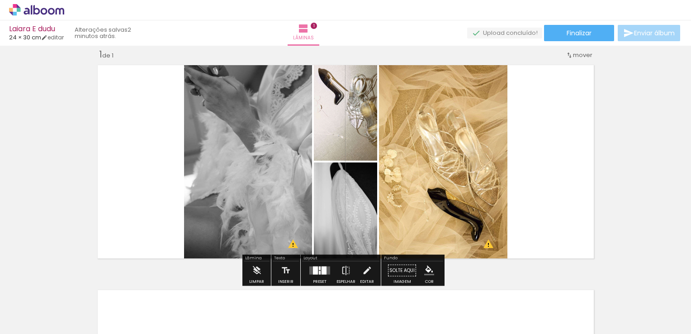
click at [0, 144] on html "link( href="../../bower_components/polymer/polymer.html" rel="import" ) picture…" at bounding box center [345, 167] width 691 height 334
click at [315, 274] on div at bounding box center [319, 270] width 24 height 18
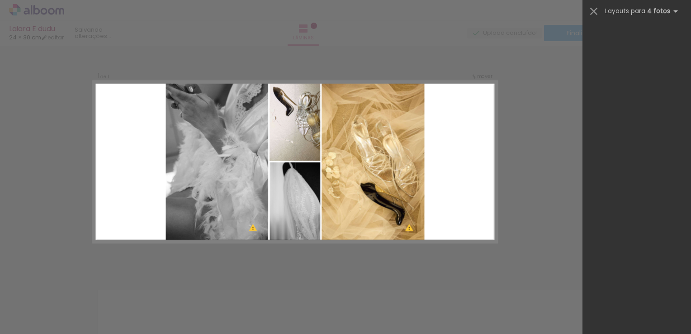
scroll to position [0, 0]
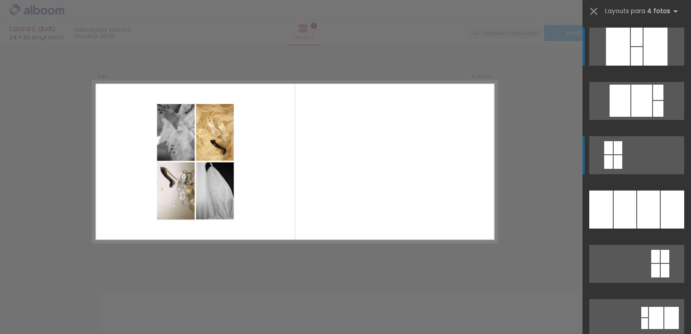
click at [604, 156] on div at bounding box center [608, 162] width 9 height 14
